Goal: Navigation & Orientation: Find specific page/section

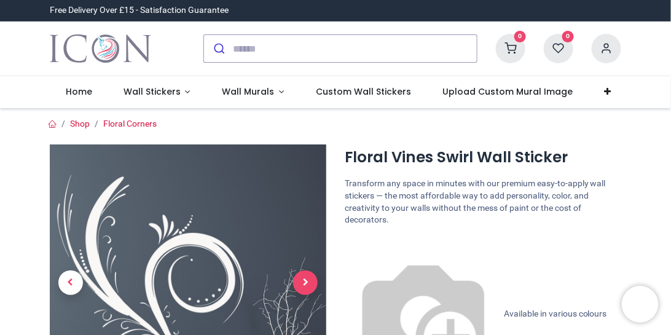
click at [305, 281] on span "Next" at bounding box center [305, 282] width 25 height 25
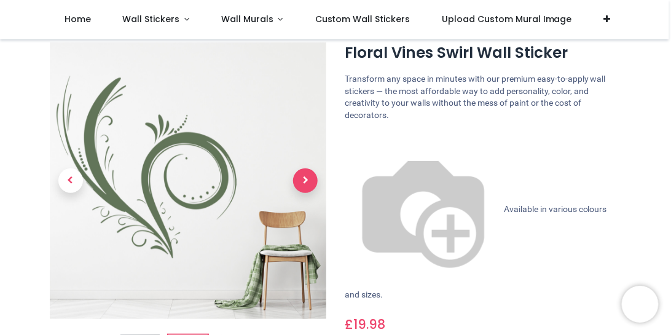
scroll to position [56, 0]
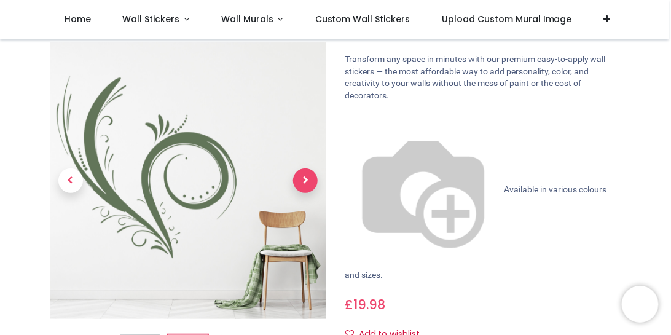
click at [306, 183] on span "Next" at bounding box center [305, 180] width 25 height 25
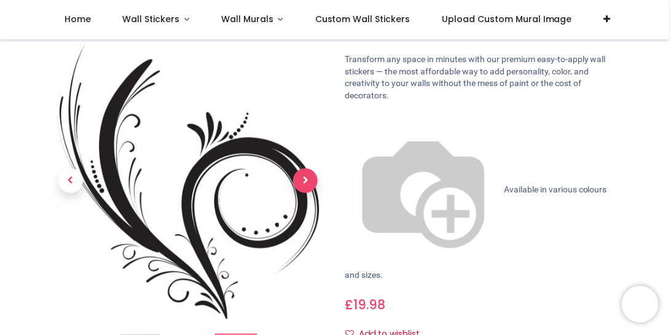
click at [306, 183] on span "Next" at bounding box center [305, 180] width 25 height 25
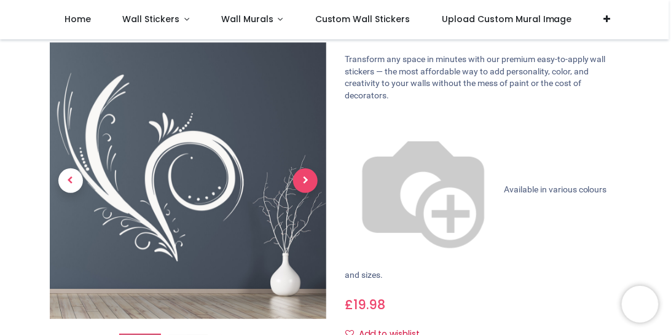
click at [306, 183] on span "Next" at bounding box center [305, 180] width 25 height 25
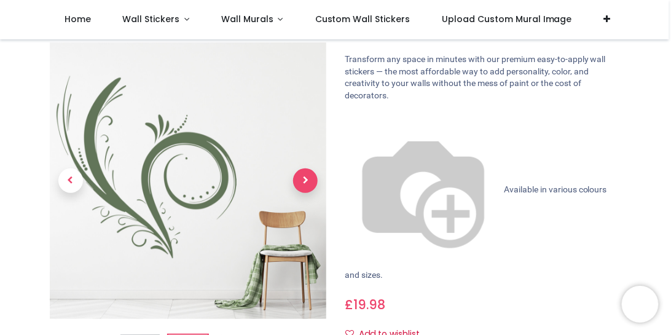
click at [306, 183] on span "Next" at bounding box center [305, 180] width 25 height 25
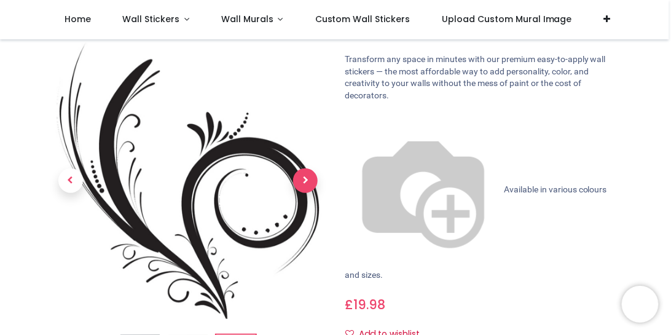
click at [306, 183] on span "Next" at bounding box center [305, 180] width 25 height 25
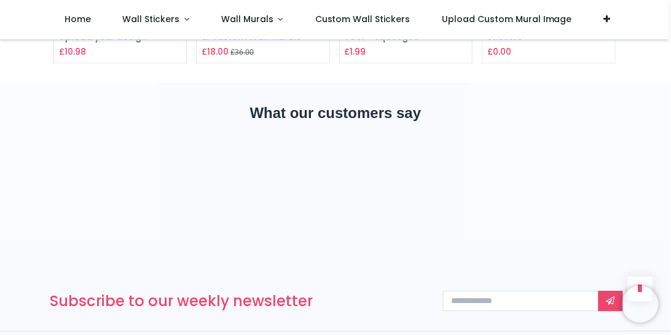
scroll to position [1952, 0]
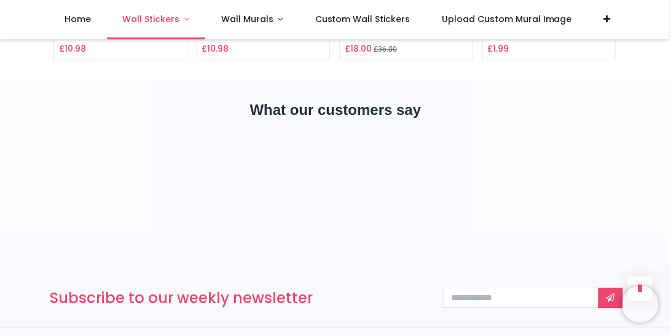
click at [159, 20] on span "Wall Stickers" at bounding box center [150, 19] width 57 height 12
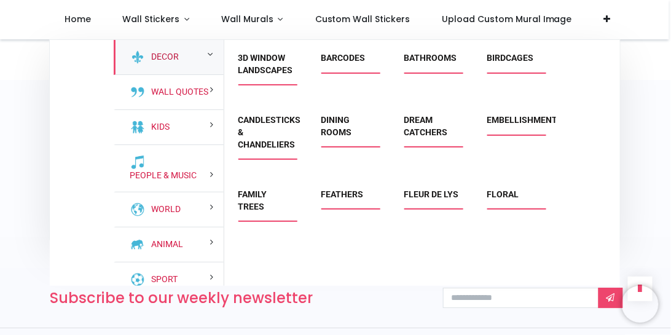
click at [155, 58] on link "Decor" at bounding box center [163, 57] width 33 height 12
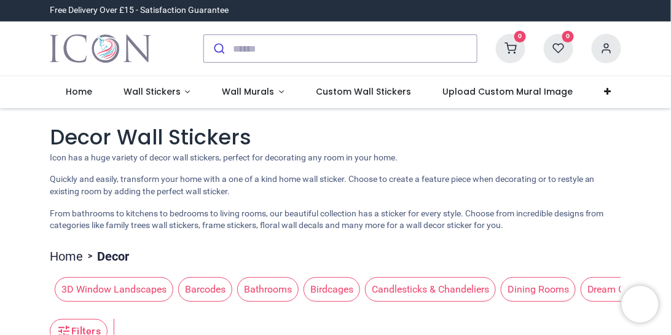
click at [641, 47] on div "0 My Cart View Cart 0 Guest" at bounding box center [335, 49] width 671 height 55
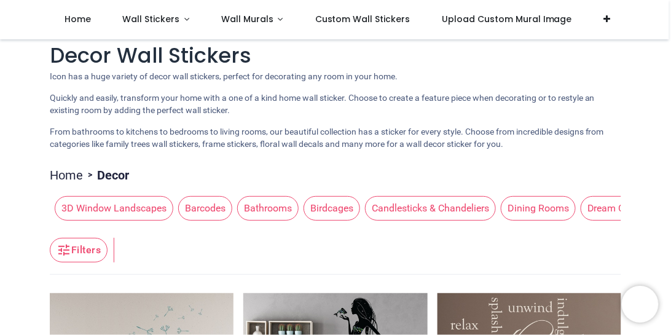
scroll to position [14, 0]
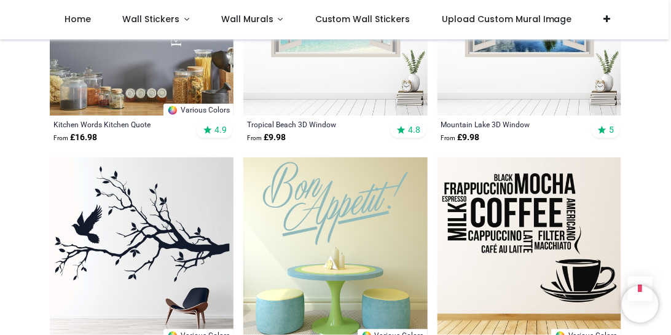
scroll to position [893, 0]
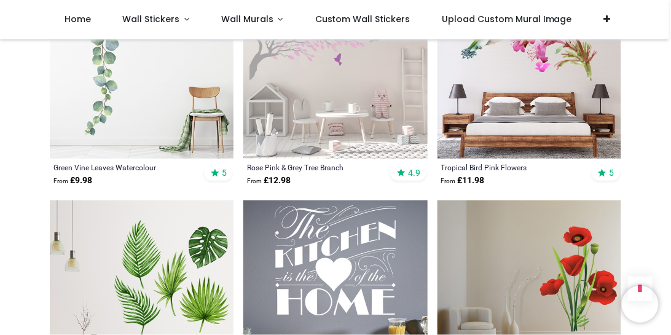
scroll to position [1974, 0]
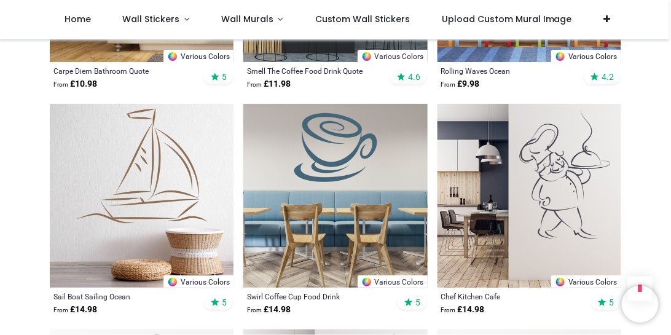
scroll to position [3603, 0]
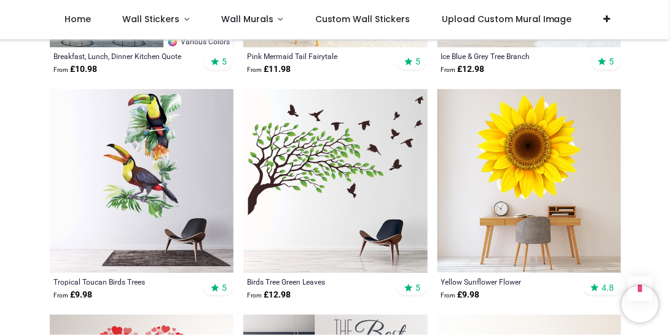
scroll to position [5415, 0]
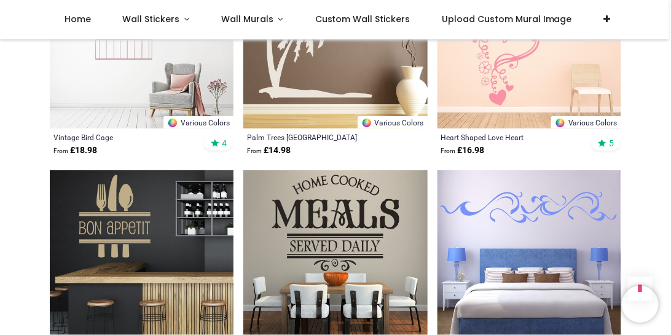
scroll to position [8322, 0]
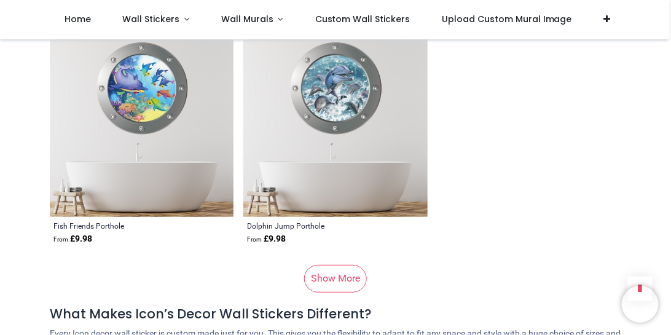
scroll to position [10709, 0]
